Goal: Task Accomplishment & Management: Complete application form

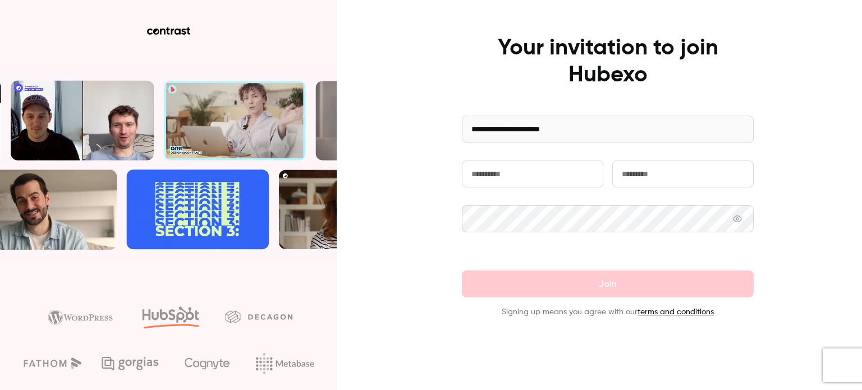
click at [507, 175] on input "text" at bounding box center [532, 174] width 141 height 27
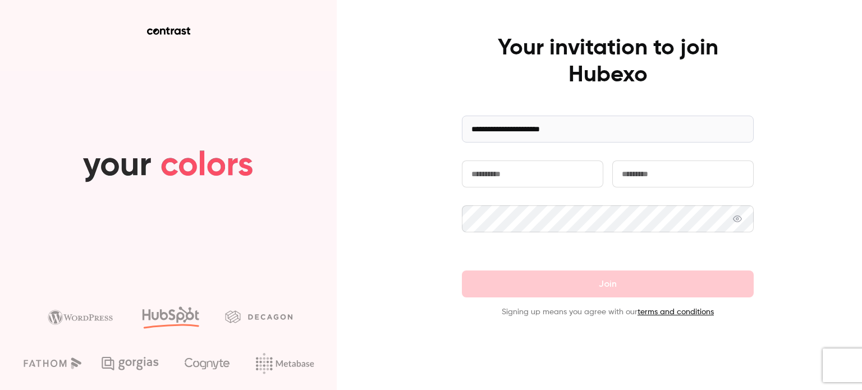
type input "*****"
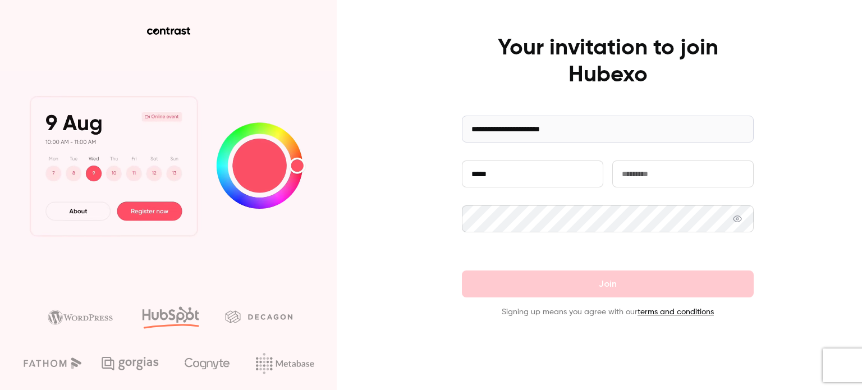
click at [399, 204] on div "**********" at bounding box center [431, 195] width 862 height 390
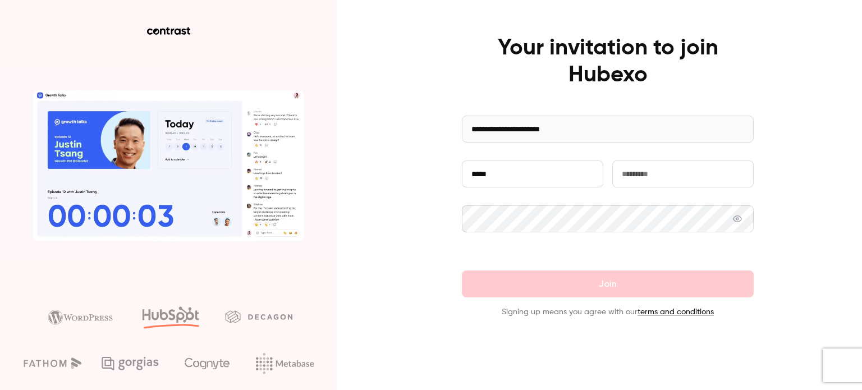
click at [647, 175] on input "text" at bounding box center [682, 174] width 141 height 27
type input "*******"
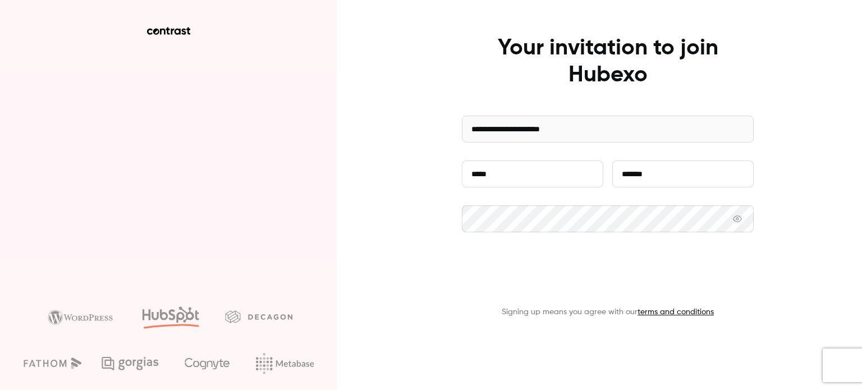
click at [529, 273] on button "Join" at bounding box center [608, 284] width 292 height 27
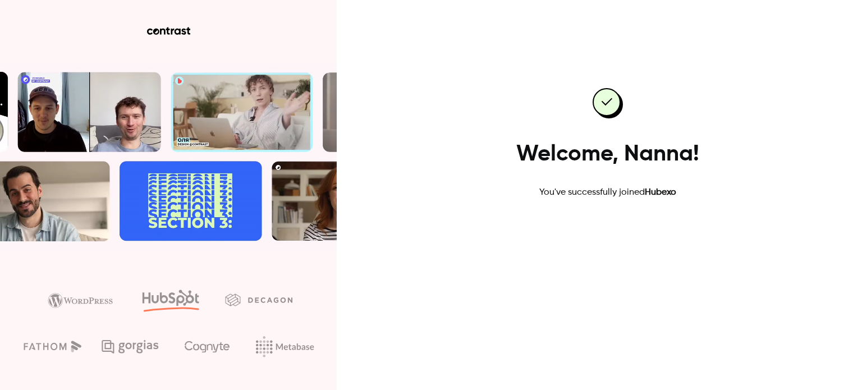
click at [577, 232] on link "Go to dashboard" at bounding box center [607, 235] width 95 height 27
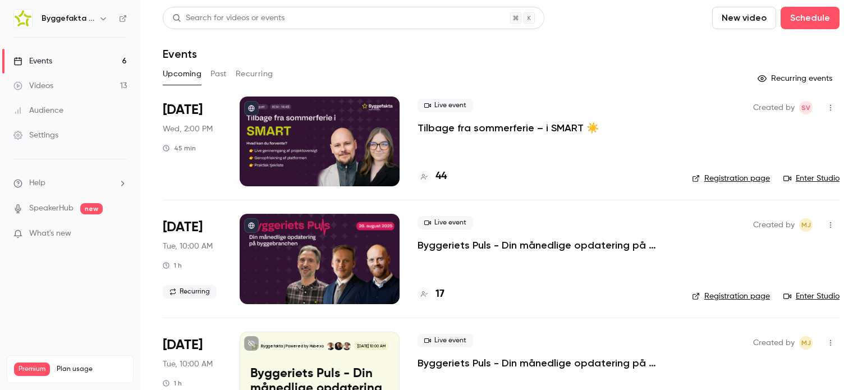
click at [806, 179] on link "Enter Studio" at bounding box center [811, 178] width 56 height 11
click at [440, 125] on p "Tilbage fra sommerferie – i SMART ☀️" at bounding box center [508, 127] width 181 height 13
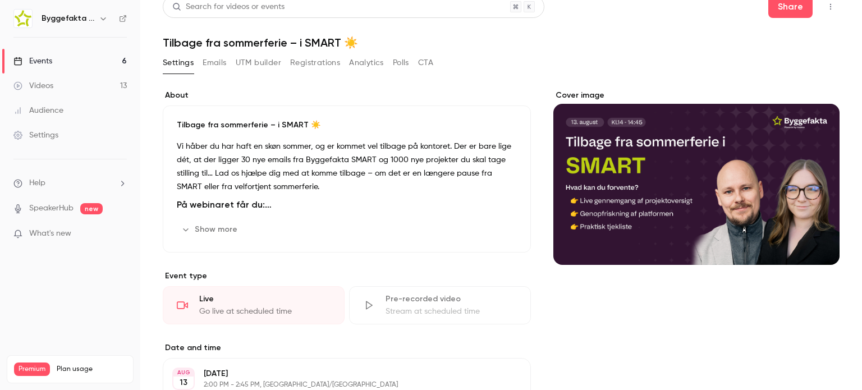
scroll to position [8, 0]
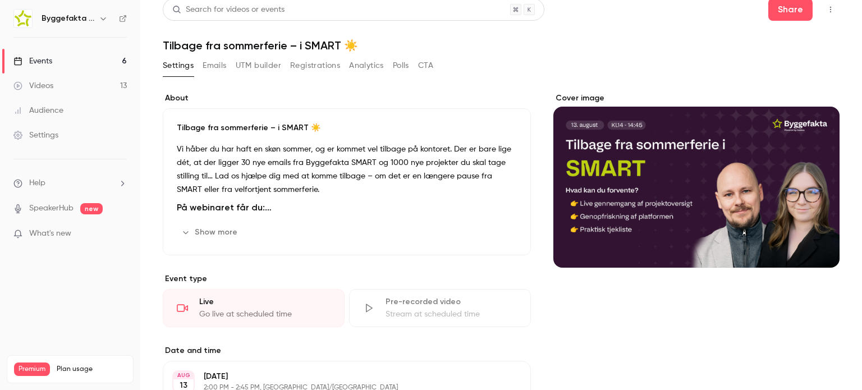
click at [42, 65] on div "Events" at bounding box center [32, 61] width 39 height 11
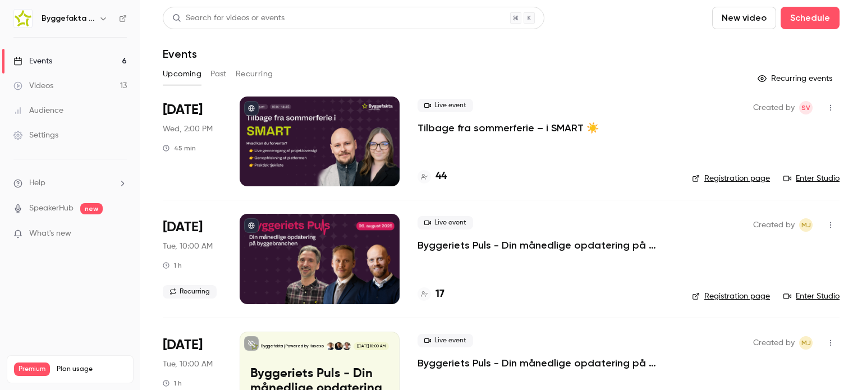
click at [727, 22] on button "New video" at bounding box center [744, 18] width 64 height 22
click at [739, 47] on div "Record" at bounding box center [777, 48] width 85 height 11
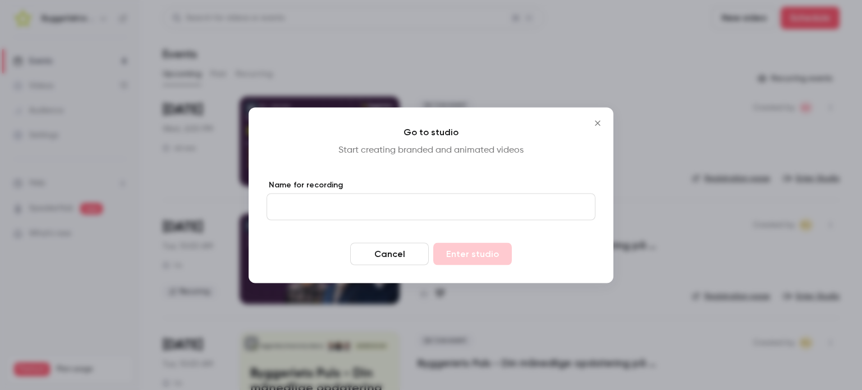
click at [330, 195] on input "Name for recording" at bounding box center [431, 206] width 329 height 27
type input "****"
drag, startPoint x: 480, startPoint y: 249, endPoint x: 452, endPoint y: 255, distance: 28.9
click at [452, 255] on button "Enter studio" at bounding box center [472, 253] width 79 height 22
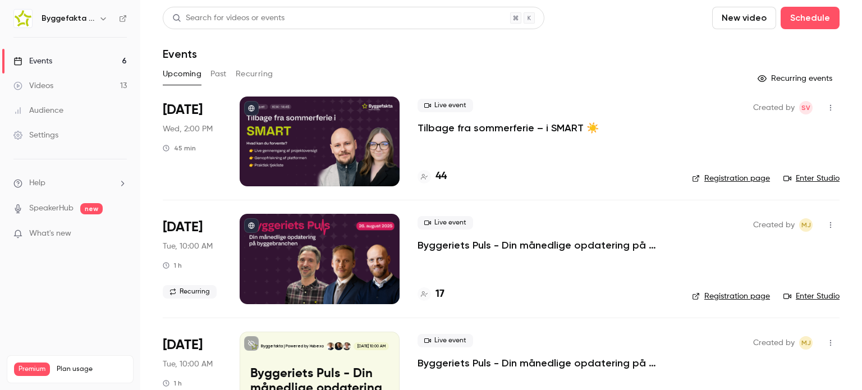
click at [528, 130] on p "Tilbage fra sommerferie – i SMART ☀️" at bounding box center [508, 127] width 181 height 13
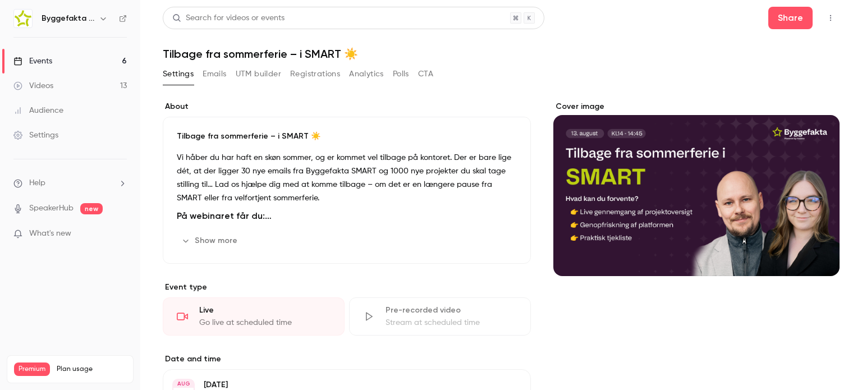
click at [322, 74] on button "Registrations" at bounding box center [315, 74] width 50 height 18
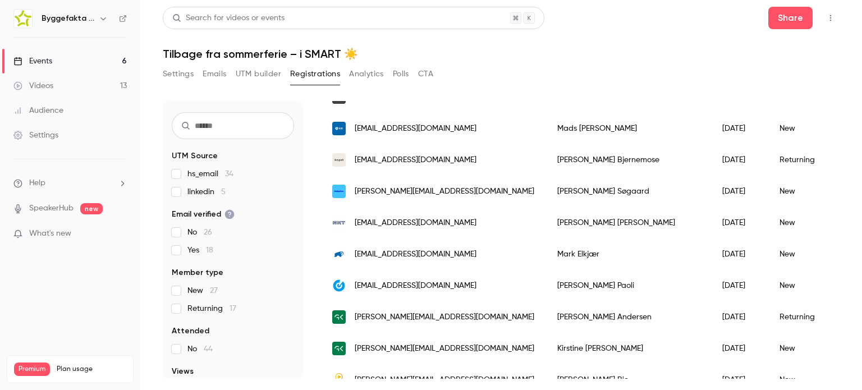
scroll to position [1220, 0]
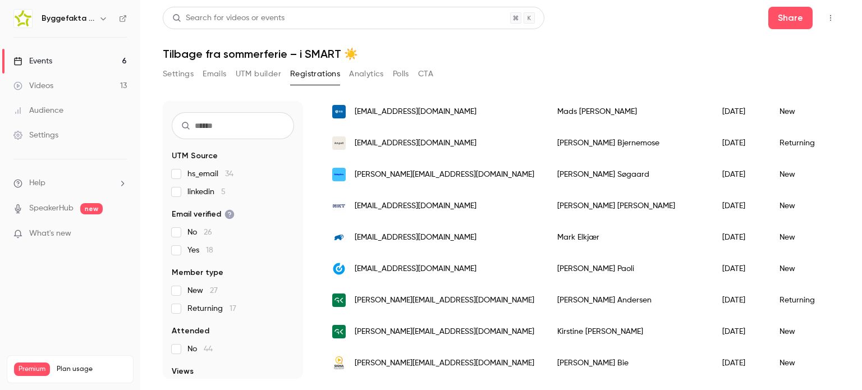
drag, startPoint x: 184, startPoint y: 75, endPoint x: 173, endPoint y: 74, distance: 11.3
click at [173, 74] on button "Settings" at bounding box center [178, 74] width 31 height 18
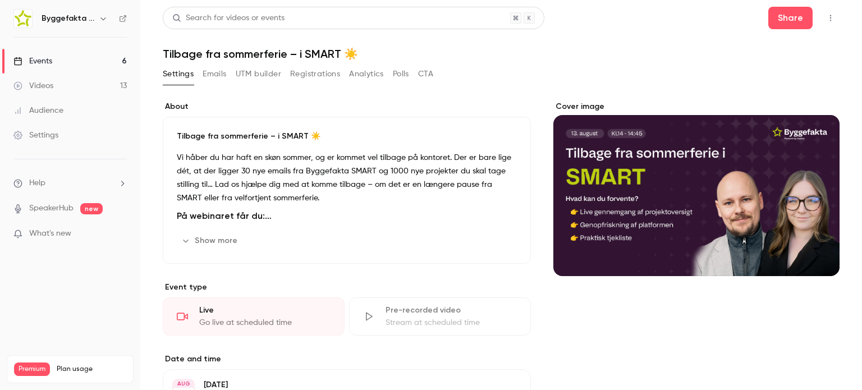
click at [359, 76] on button "Analytics" at bounding box center [366, 74] width 35 height 18
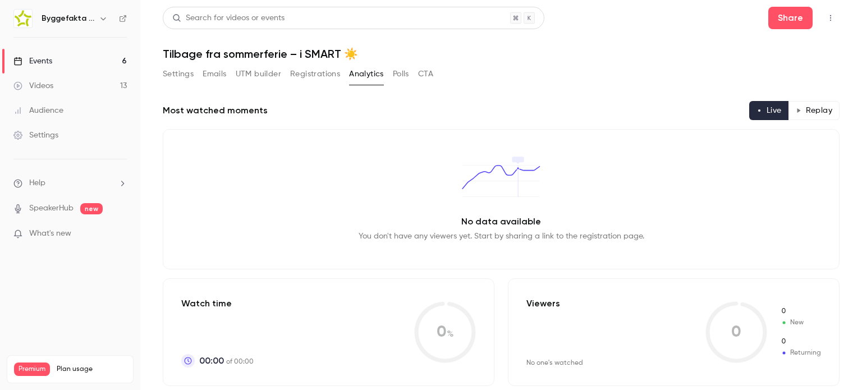
click at [182, 82] on button "Settings" at bounding box center [178, 74] width 31 height 18
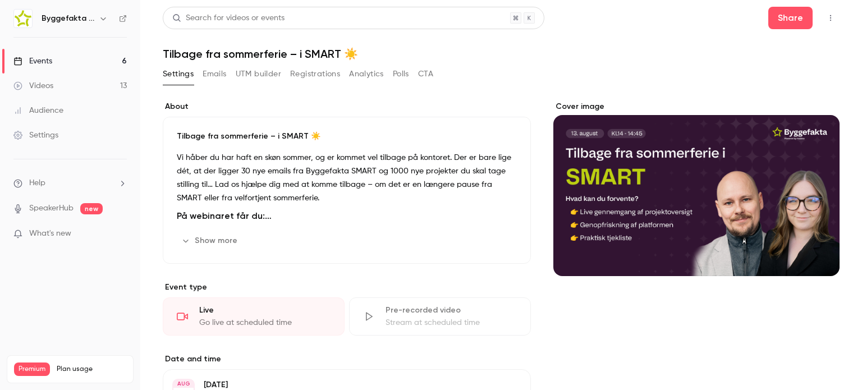
click at [42, 61] on div "Events" at bounding box center [32, 61] width 39 height 11
